Goal: Find specific page/section: Find specific page/section

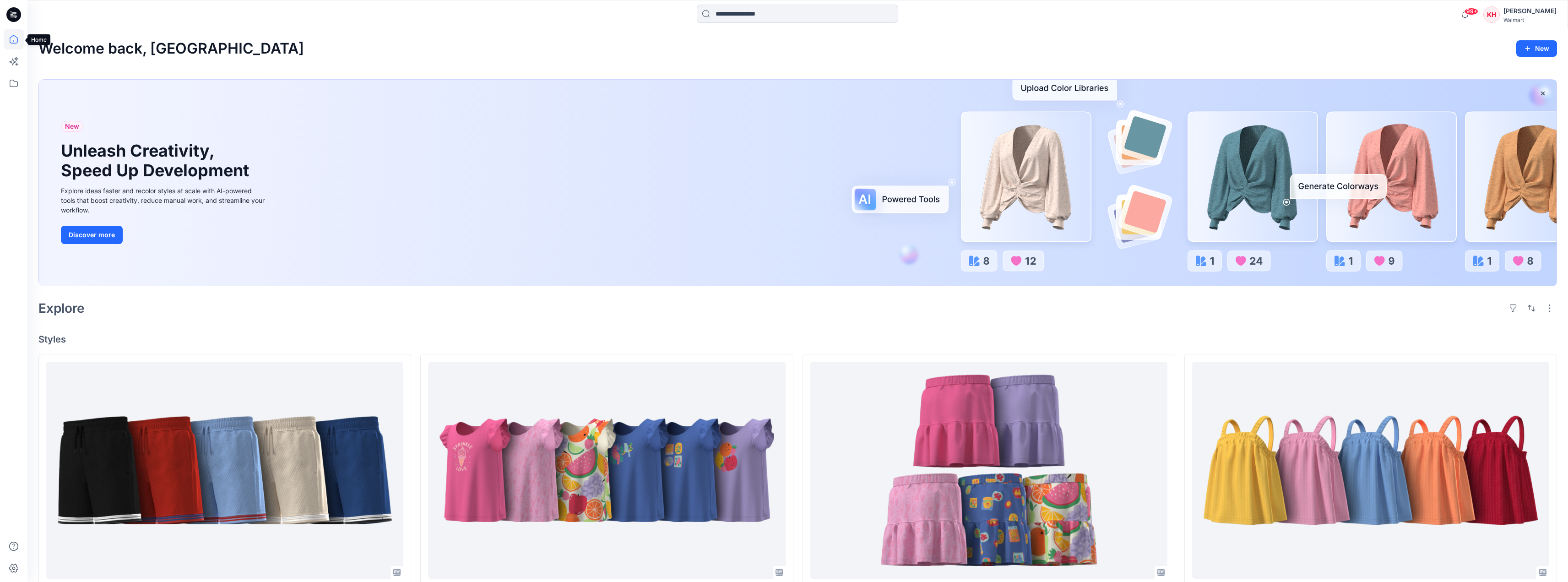
click at [12, 44] on icon at bounding box center [13, 39] width 20 height 20
click at [17, 81] on icon at bounding box center [13, 83] width 8 height 7
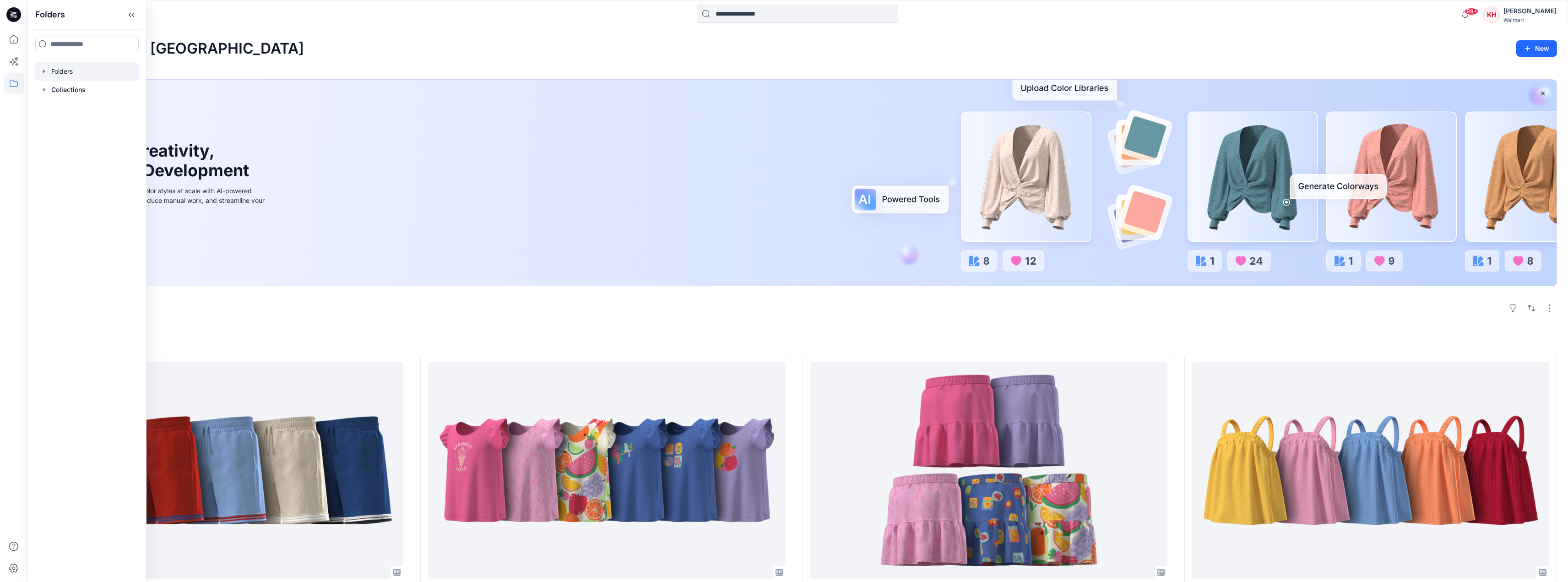
click at [42, 72] on icon "button" at bounding box center [44, 72] width 7 height 7
click at [87, 106] on div at bounding box center [99, 108] width 128 height 18
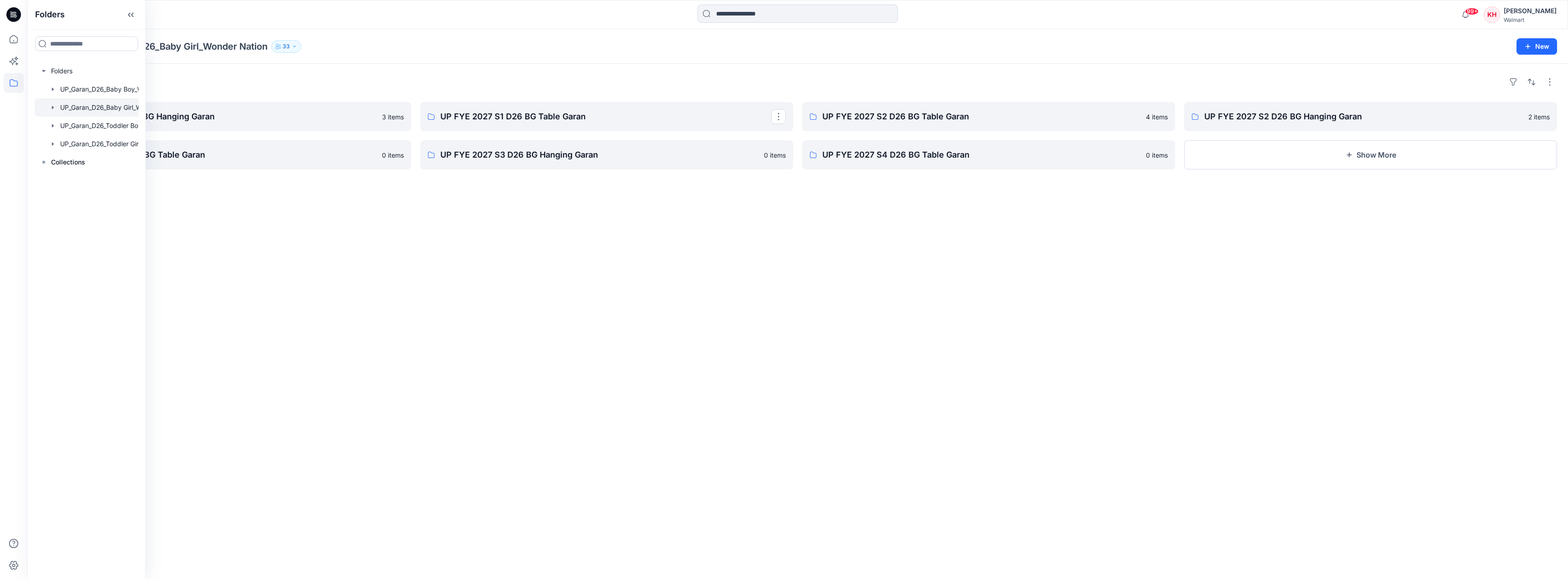
click at [524, 114] on p "UP FYE 2027 S1 D26 BG Table Garan" at bounding box center [606, 116] width 331 height 13
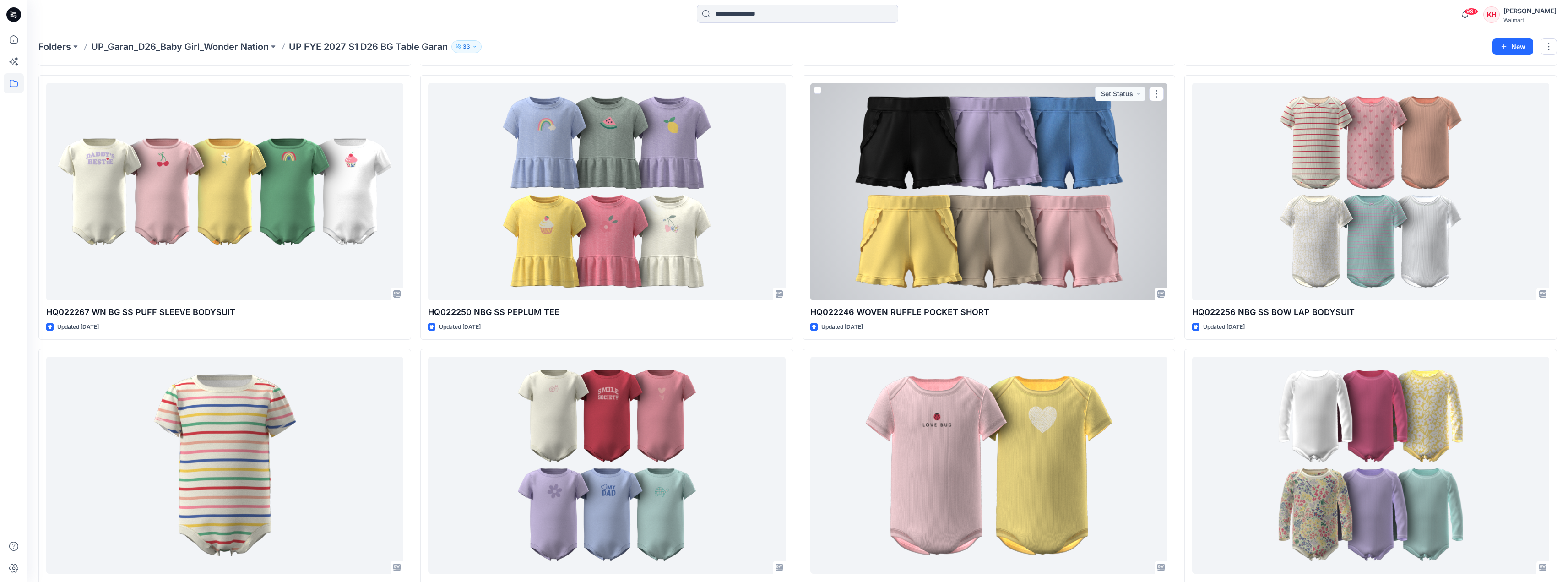
scroll to position [376, 0]
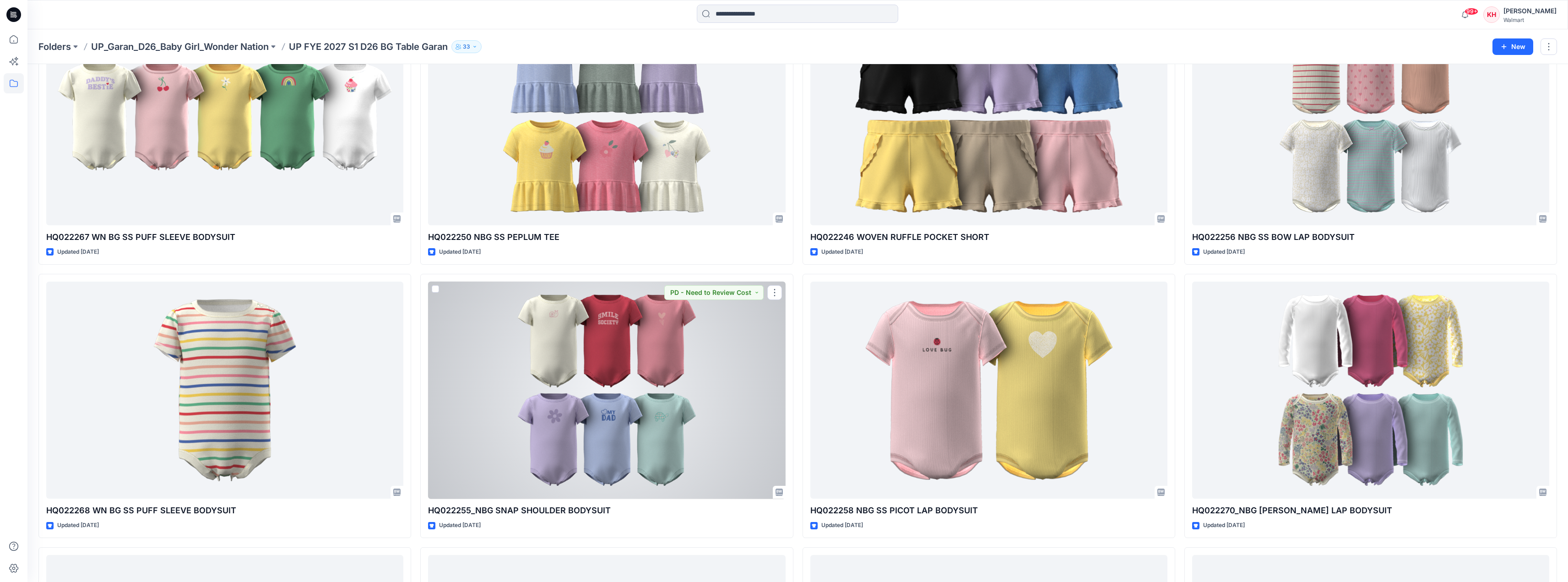
click at [646, 358] on div at bounding box center [606, 391] width 357 height 218
